Goal: Task Accomplishment & Management: Use online tool/utility

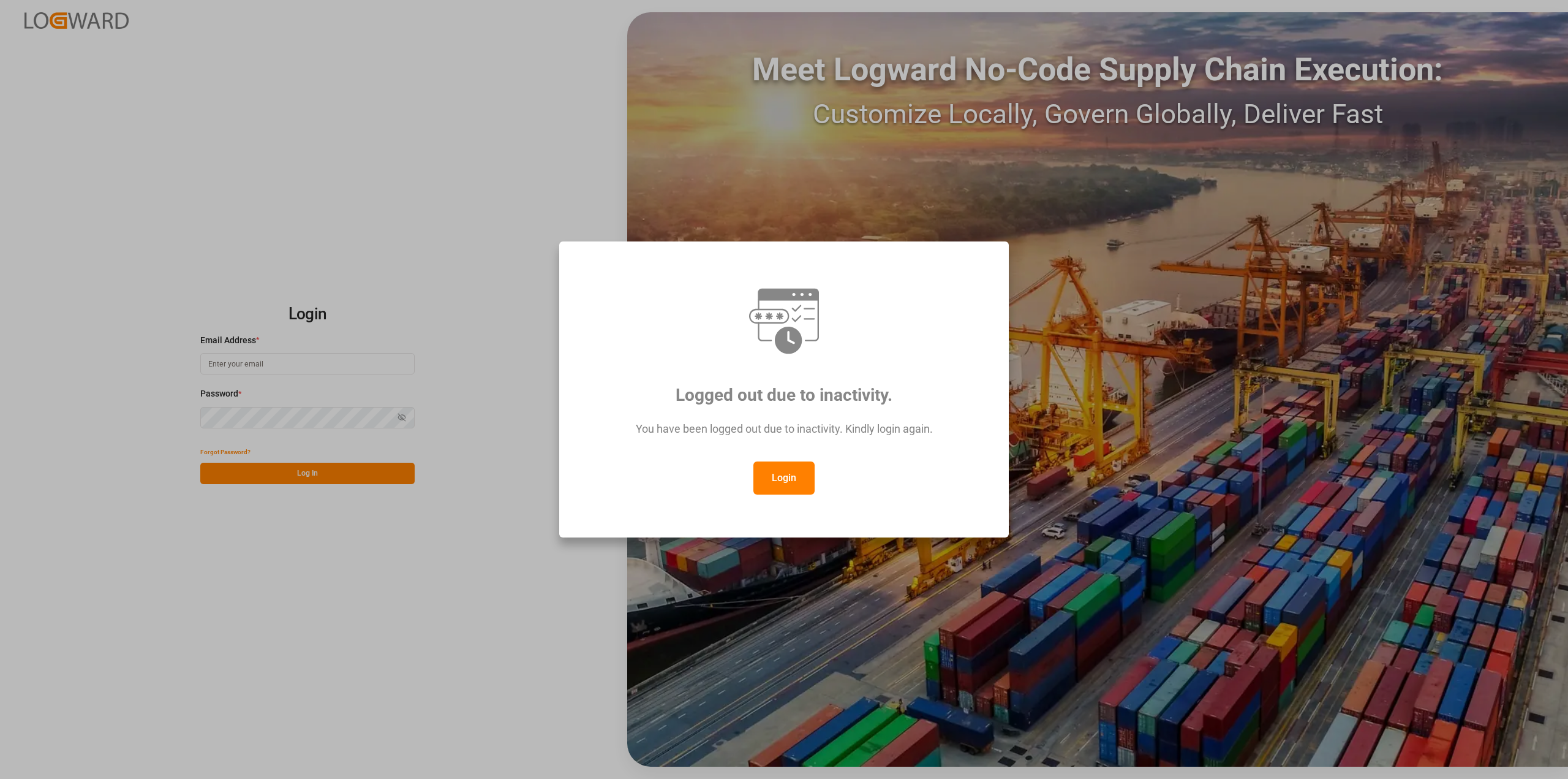
click at [216, 367] on div "Logged out due to inactivity. You have been logged out due to inactivity. Kindl…" at bounding box center [784, 390] width 1568 height 779
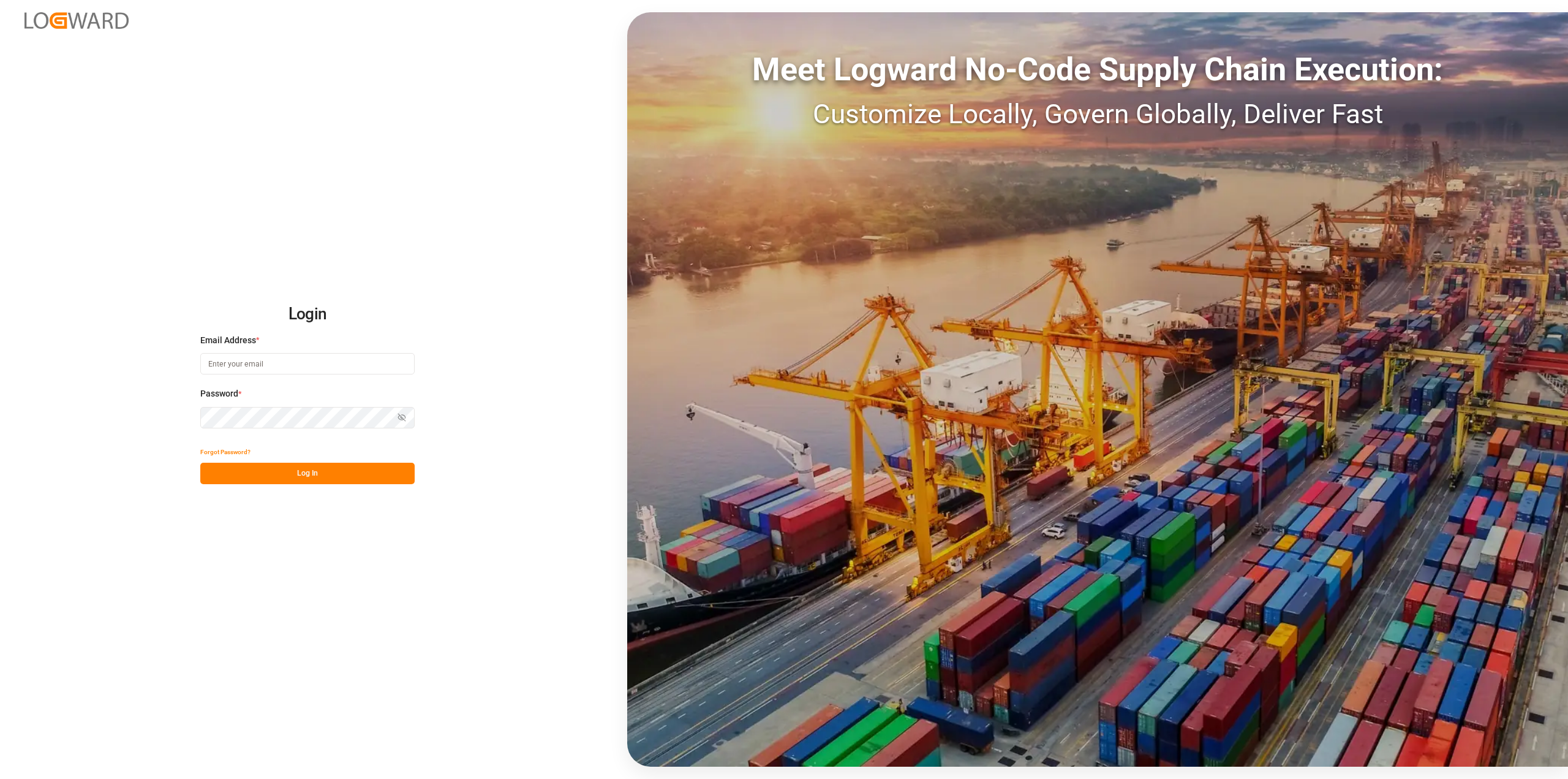
click at [214, 362] on input at bounding box center [307, 363] width 214 height 21
click at [233, 368] on input "[PERSON_NAME][EMAIL_ADDRESS][DOMAIN_NAME]" at bounding box center [307, 363] width 214 height 21
click at [116, 406] on div "Login Email Address * [PERSON_NAME][EMAIL_ADDRESS][PERSON_NAME][DOMAIN_NAME] Pa…" at bounding box center [784, 390] width 1568 height 779
click at [212, 363] on input "Oland.behrendt@compo-expert.com" at bounding box center [307, 363] width 214 height 21
type input "roland.behrendt@compo-expert.com"
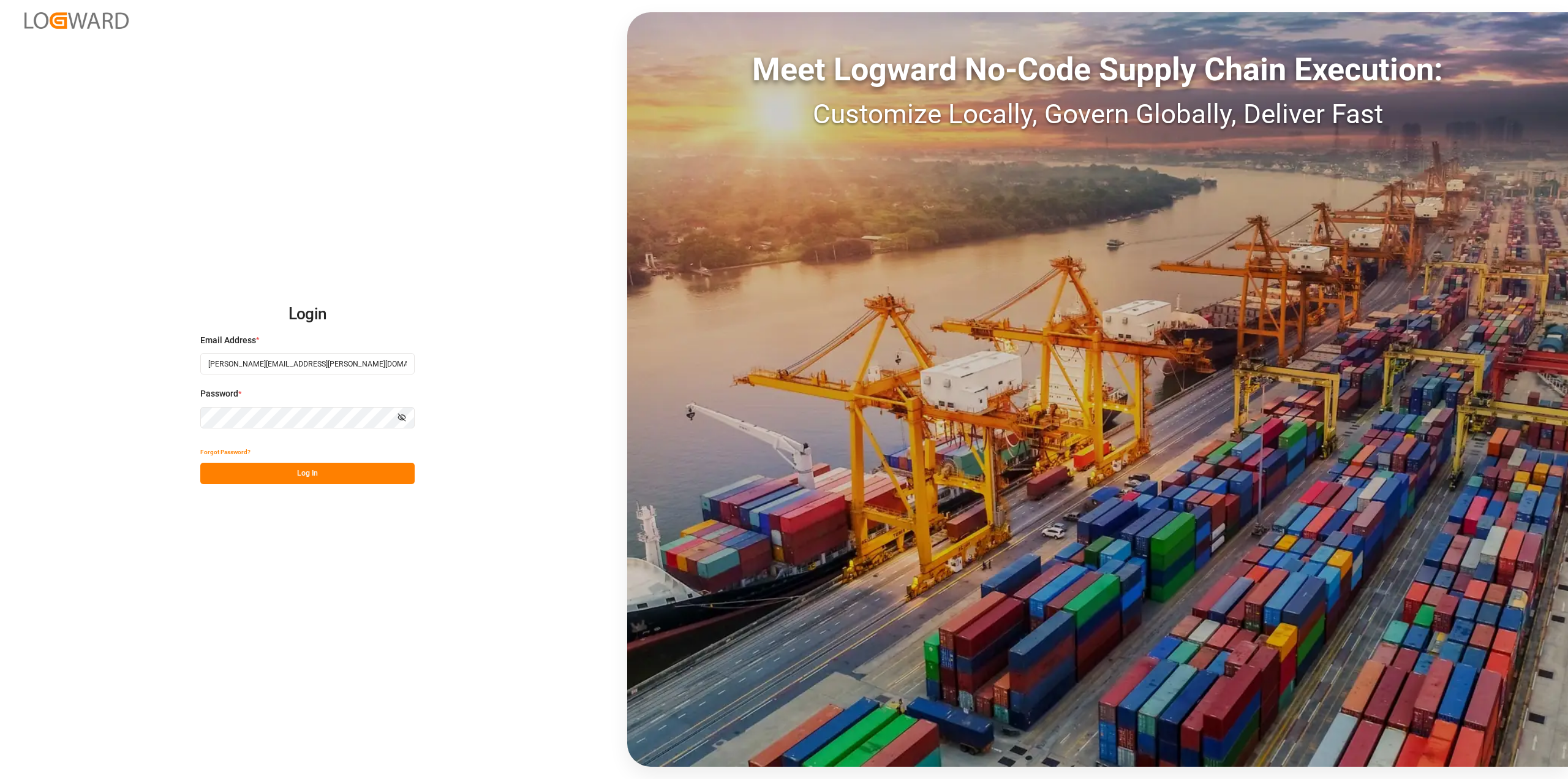
click at [266, 471] on button "Log In" at bounding box center [307, 473] width 214 height 21
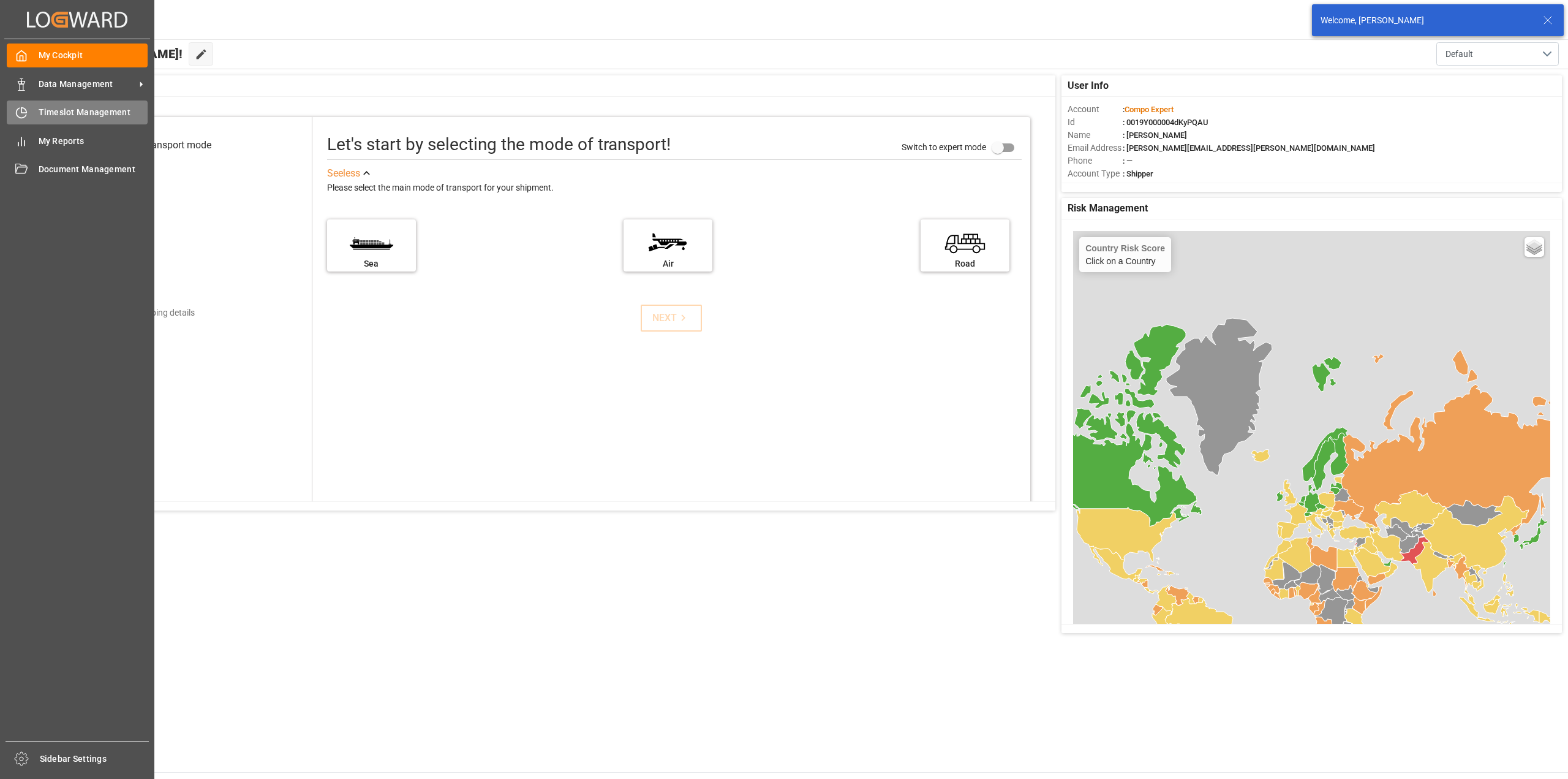
click at [60, 116] on span "Timeslot Management" at bounding box center [93, 112] width 109 height 13
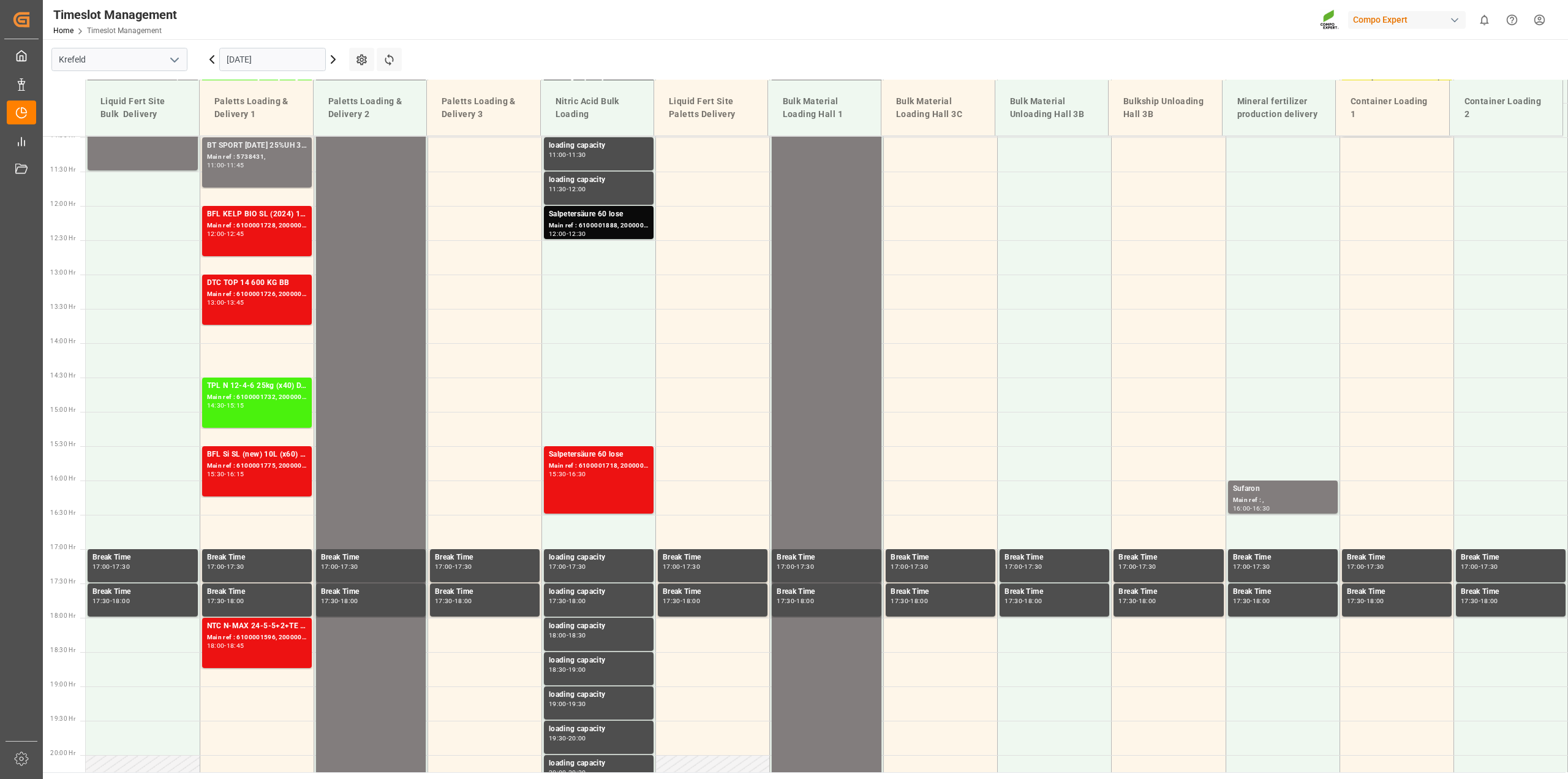
scroll to position [760, 0]
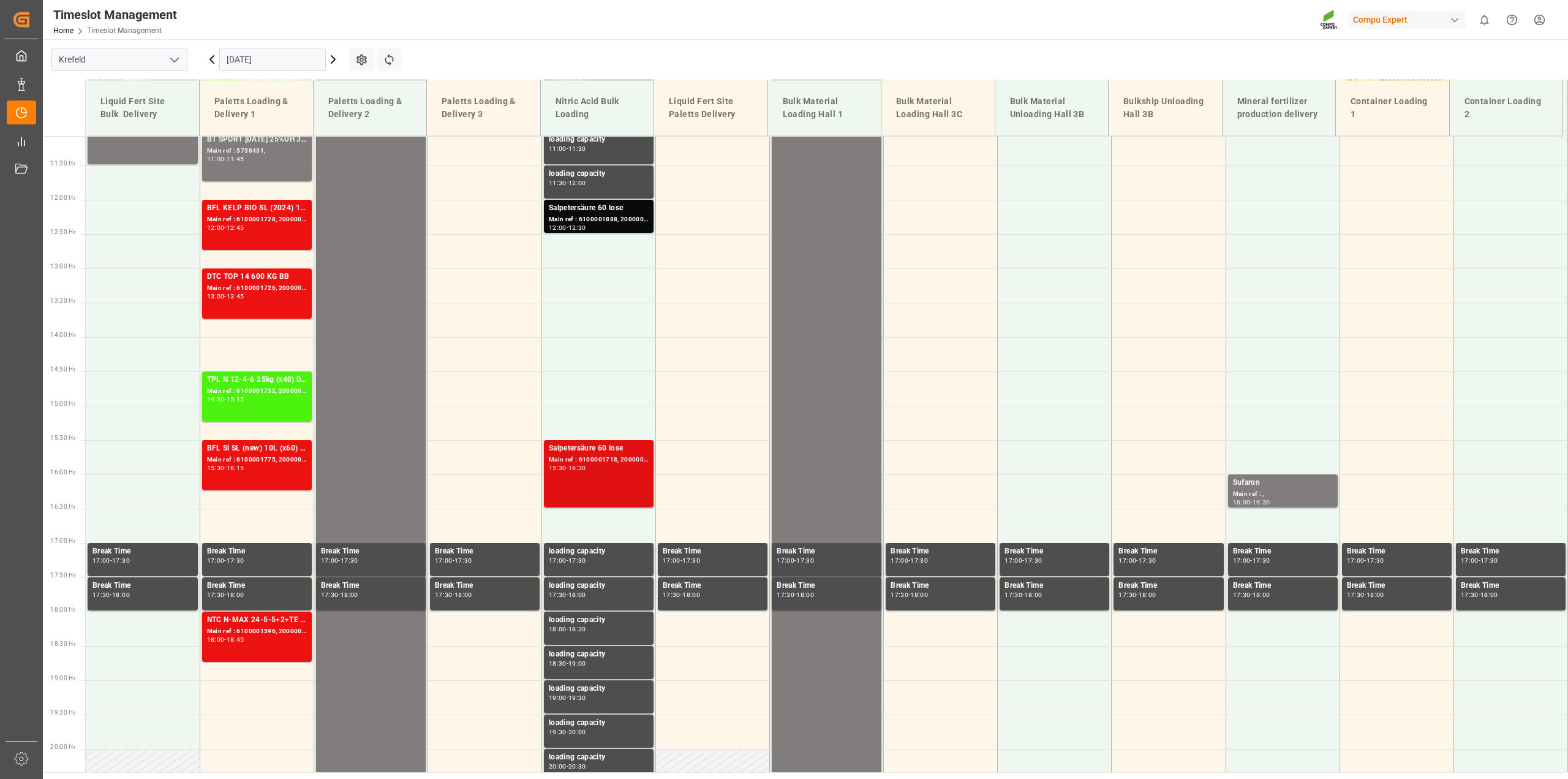
click at [590, 462] on div "Main ref : 6100001718, 2000001442" at bounding box center [598, 460] width 100 height 11
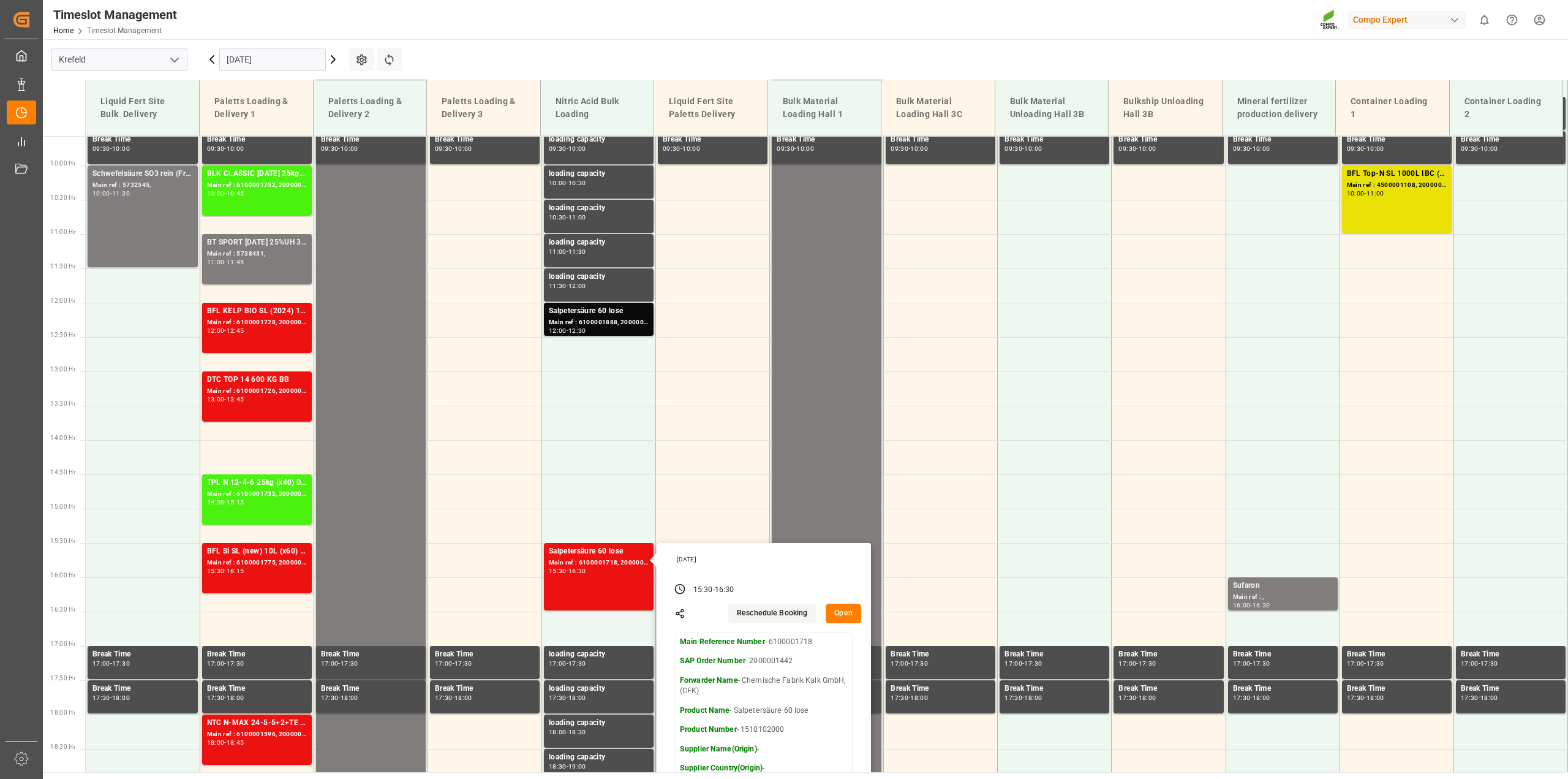
scroll to position [767, 0]
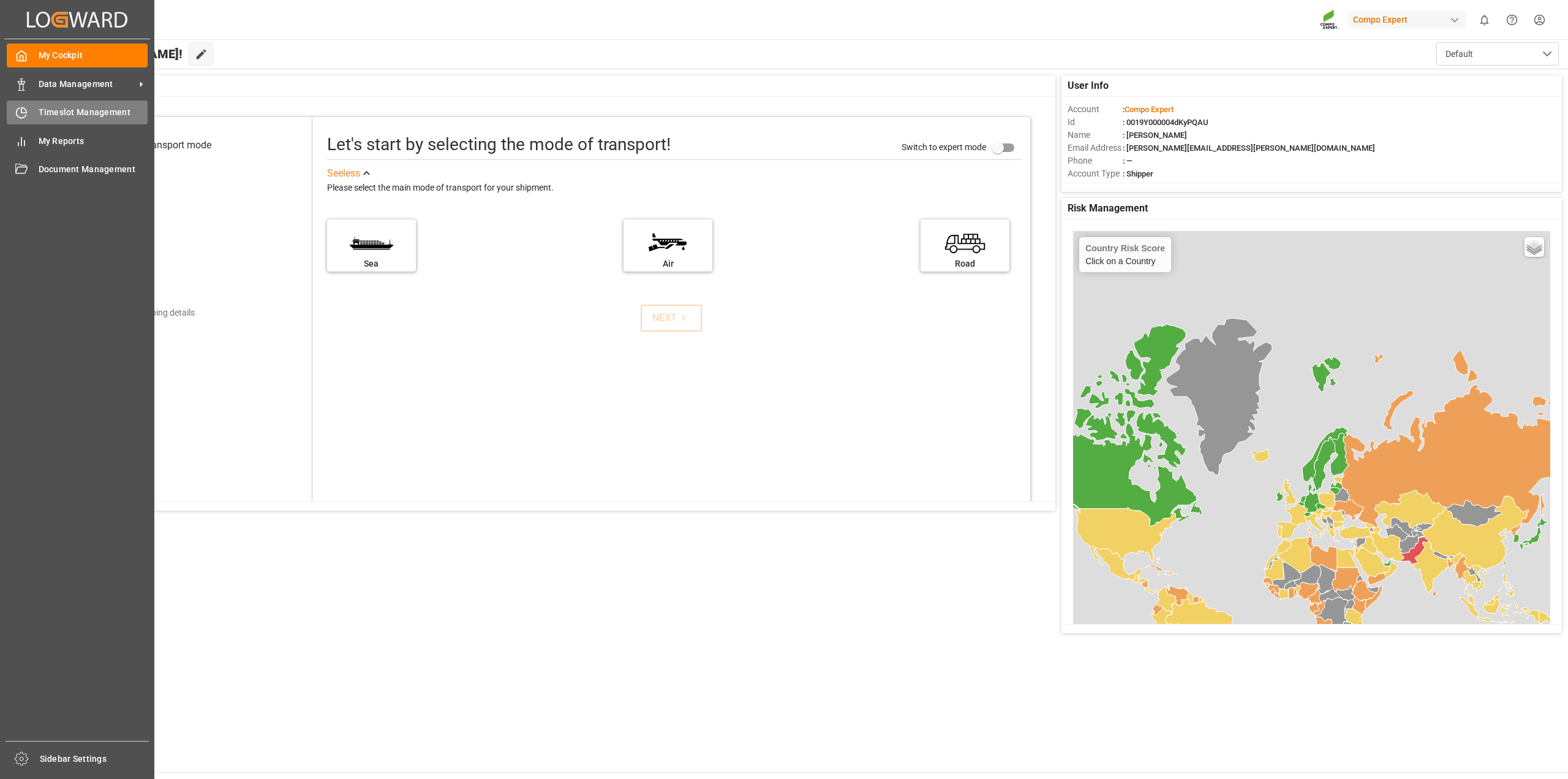
click at [54, 111] on span "Timeslot Management" at bounding box center [93, 112] width 109 height 13
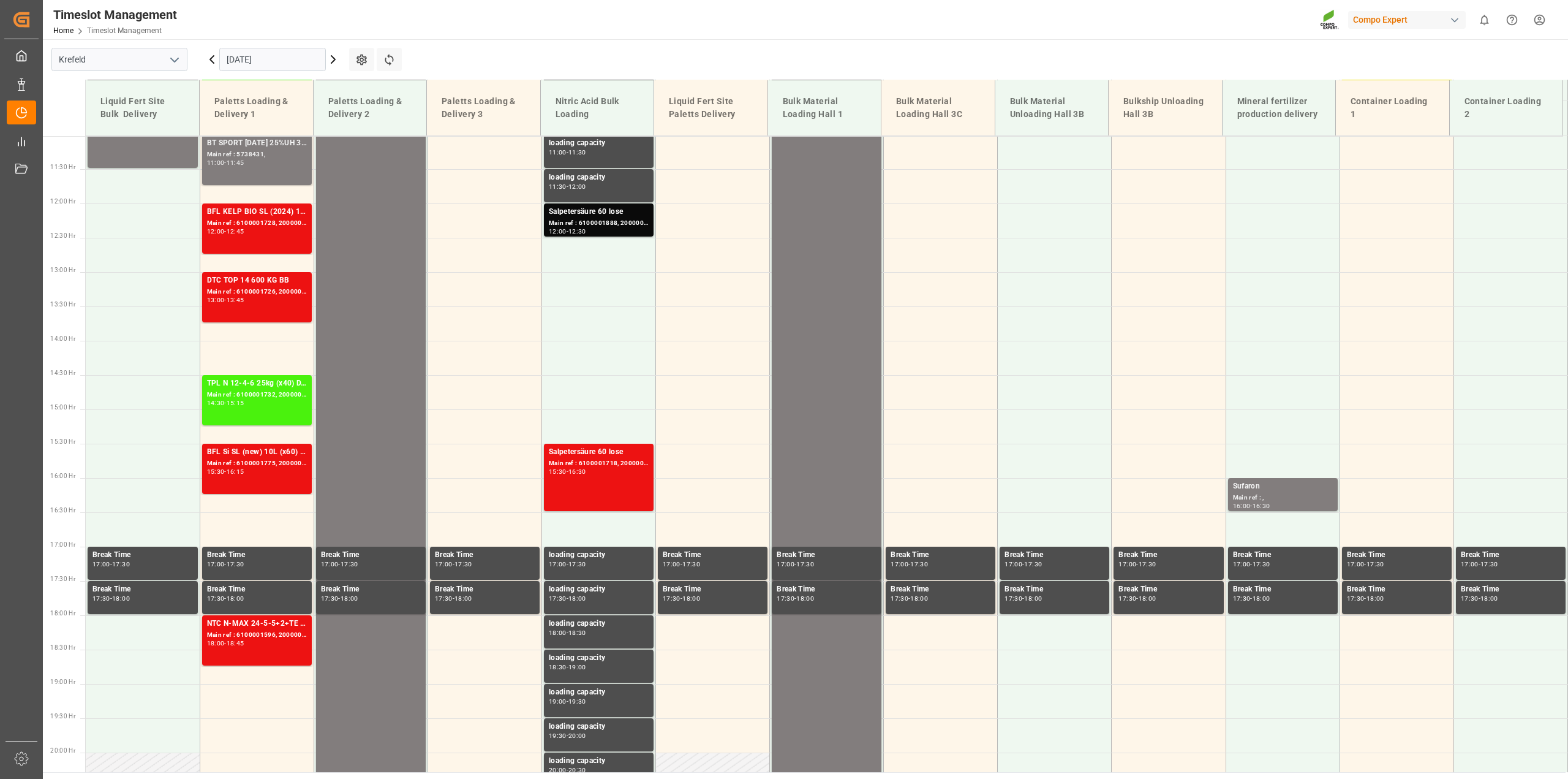
scroll to position [710, 0]
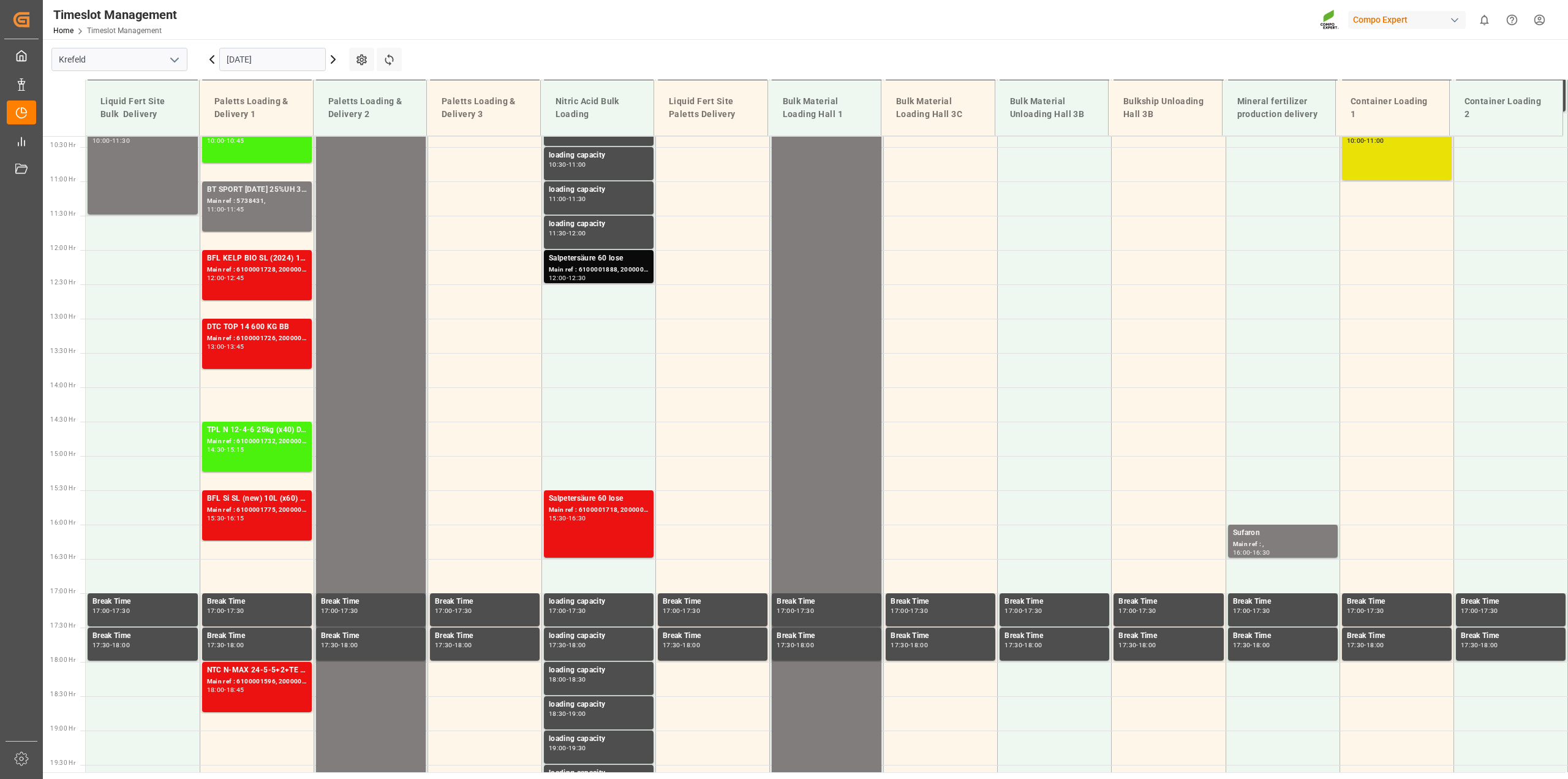
click at [638, 264] on div "Salpetersäure 60 lose" at bounding box center [598, 258] width 100 height 12
